Goal: Information Seeking & Learning: Find specific page/section

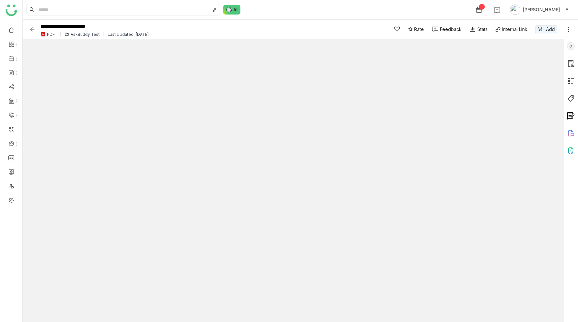
click at [78, 37] on div "**********" at bounding box center [204, 29] width 350 height 18
click at [80, 35] on div "AskBuddy Test" at bounding box center [85, 34] width 29 height 5
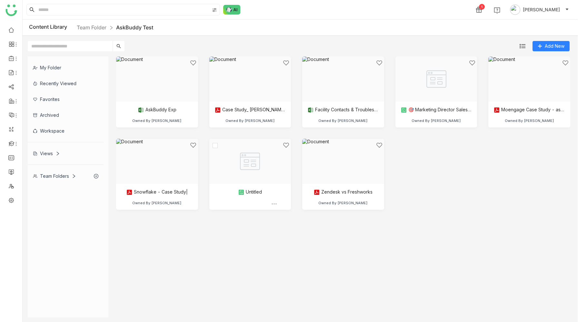
click at [261, 162] on div at bounding box center [247, 169] width 71 height 55
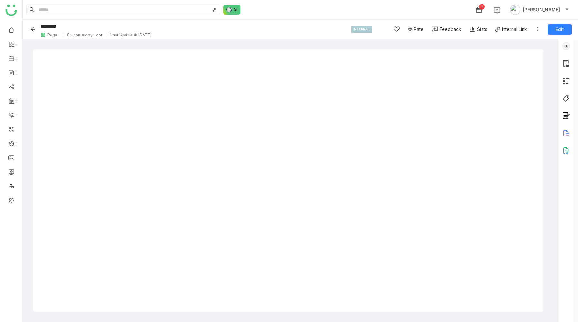
click at [30, 30] on icon "Back" at bounding box center [32, 29] width 5 height 5
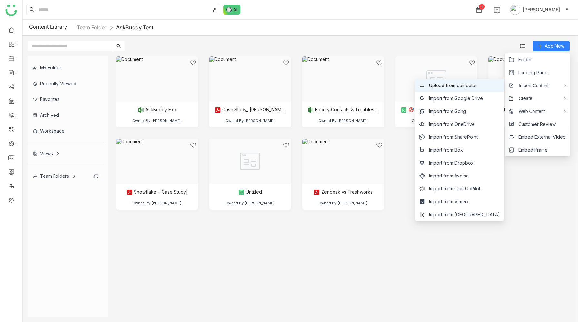
click at [471, 85] on span "Upload from computer" at bounding box center [453, 85] width 48 height 7
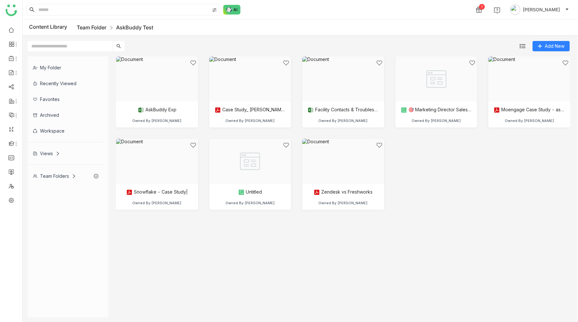
click at [84, 29] on link "Team Folder" at bounding box center [92, 27] width 30 height 6
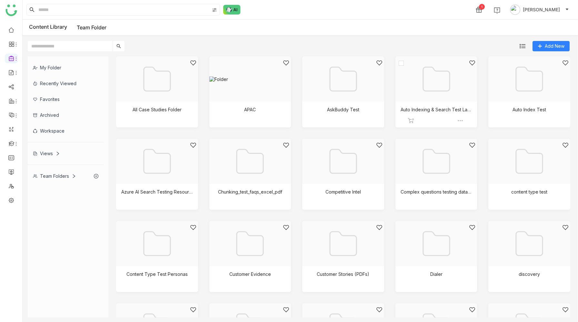
click at [437, 97] on div at bounding box center [433, 87] width 71 height 55
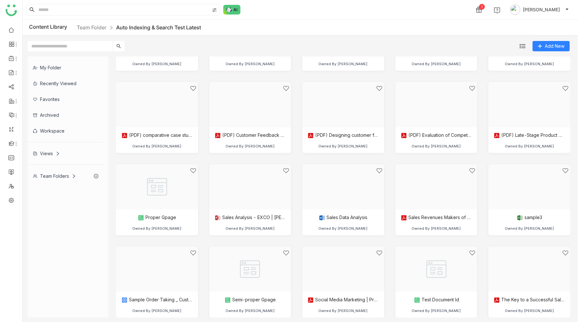
scroll to position [642, 0]
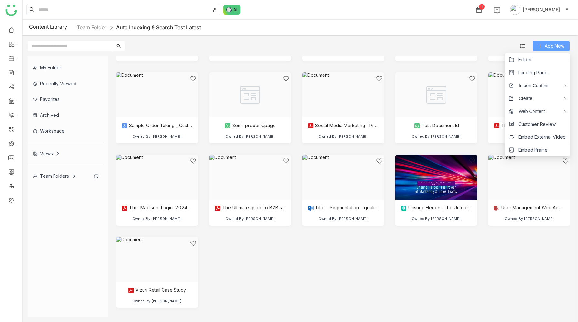
click at [552, 46] on span "Add New" at bounding box center [554, 46] width 20 height 7
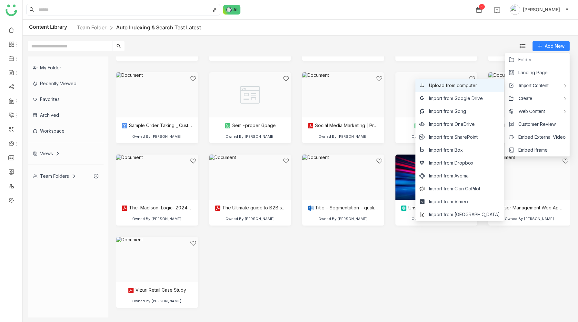
click at [473, 88] on span "Upload from computer" at bounding box center [453, 85] width 48 height 7
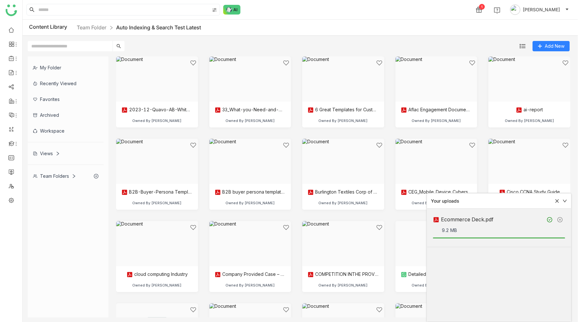
click at [556, 200] on icon at bounding box center [556, 201] width 5 height 5
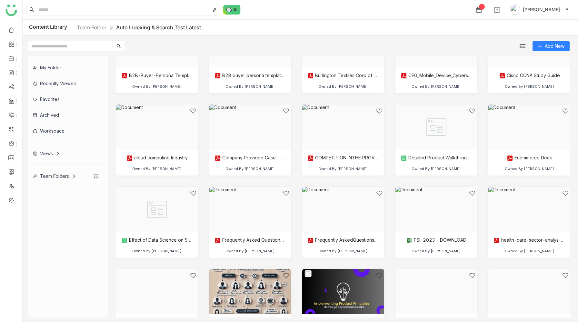
scroll to position [130, 0]
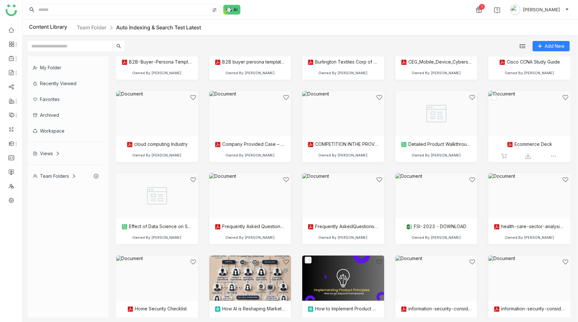
click at [529, 123] on div at bounding box center [526, 121] width 71 height 55
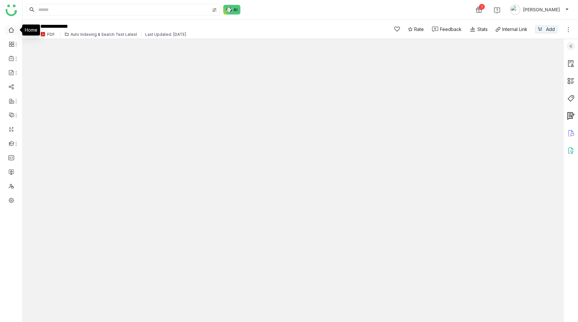
click at [12, 31] on link at bounding box center [11, 29] width 6 height 5
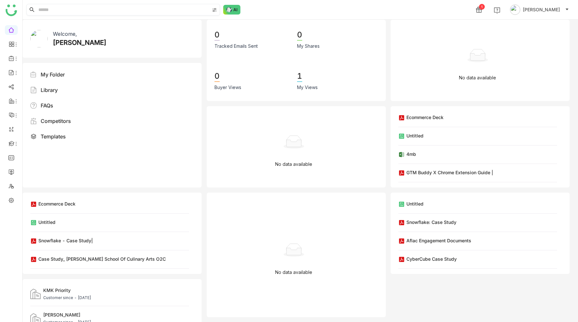
click at [90, 12] on input at bounding box center [123, 9] width 172 height 11
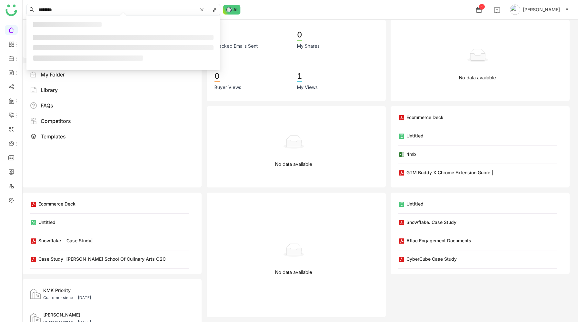
type input "********"
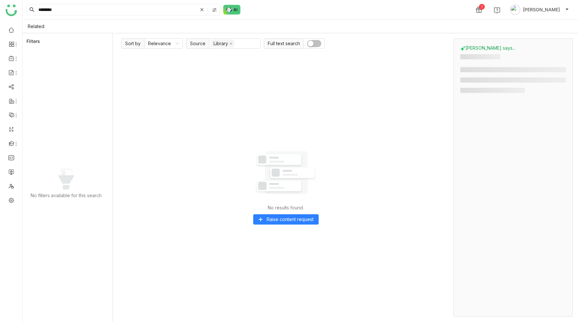
click at [315, 43] on button "button" at bounding box center [314, 43] width 14 height 7
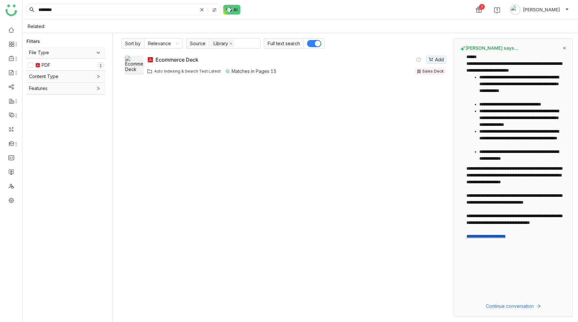
click at [217, 61] on div "Ecommerce Deck Add" at bounding box center [296, 60] width 299 height 8
click at [247, 93] on img at bounding box center [248, 93] width 48 height 0
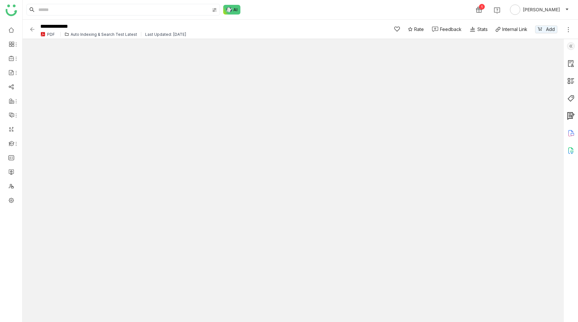
type input "**"
